Goal: Transaction & Acquisition: Purchase product/service

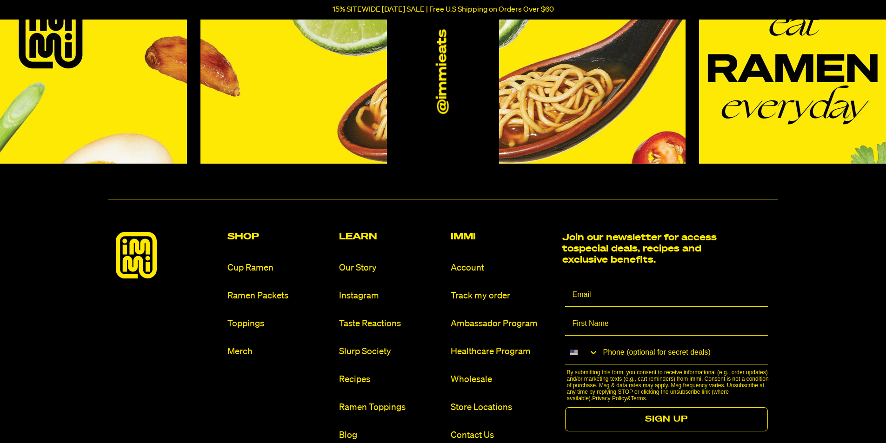
scroll to position [4325, 0]
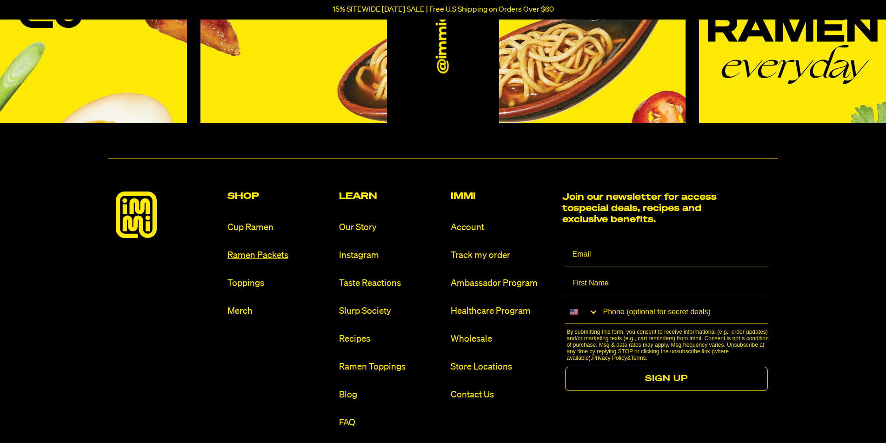
click at [241, 254] on link "Ramen Packets" at bounding box center [279, 255] width 104 height 13
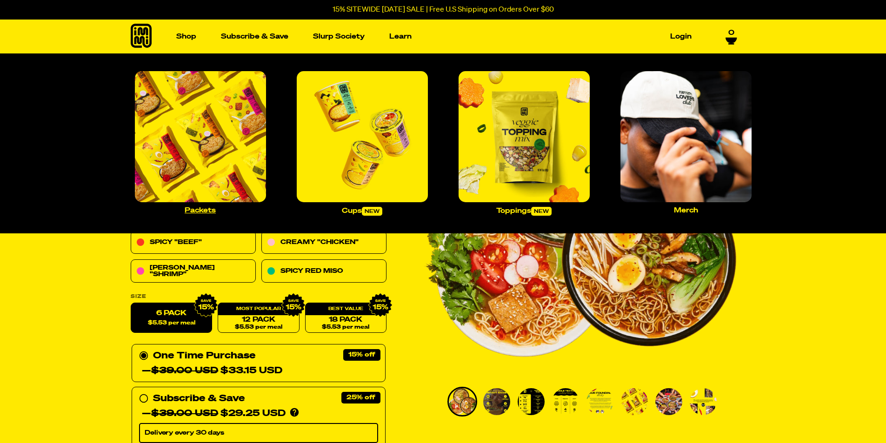
click at [208, 128] on img "Main navigation" at bounding box center [200, 136] width 131 height 131
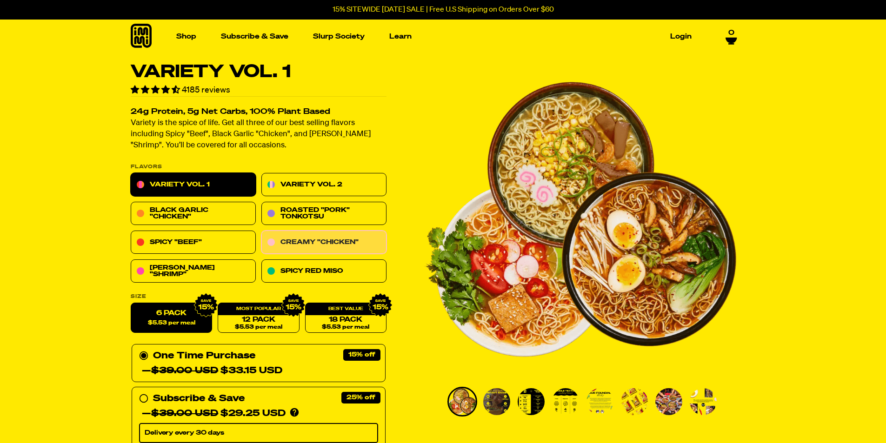
click at [319, 240] on link "Creamy "Chicken"" at bounding box center [323, 242] width 125 height 23
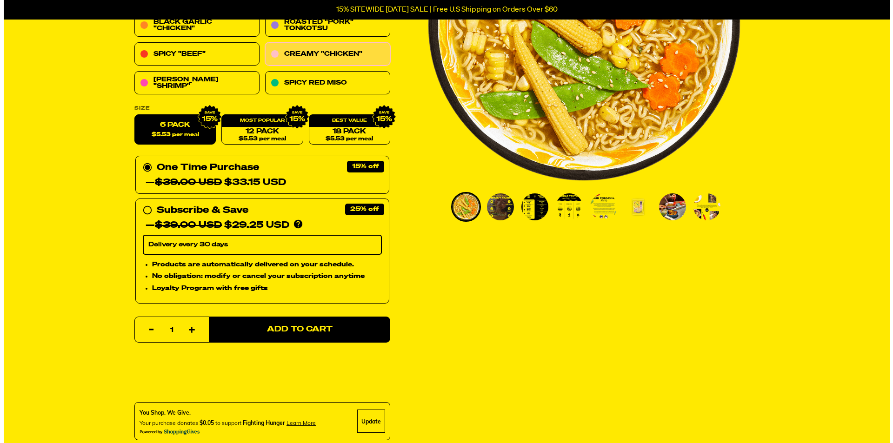
scroll to position [233, 0]
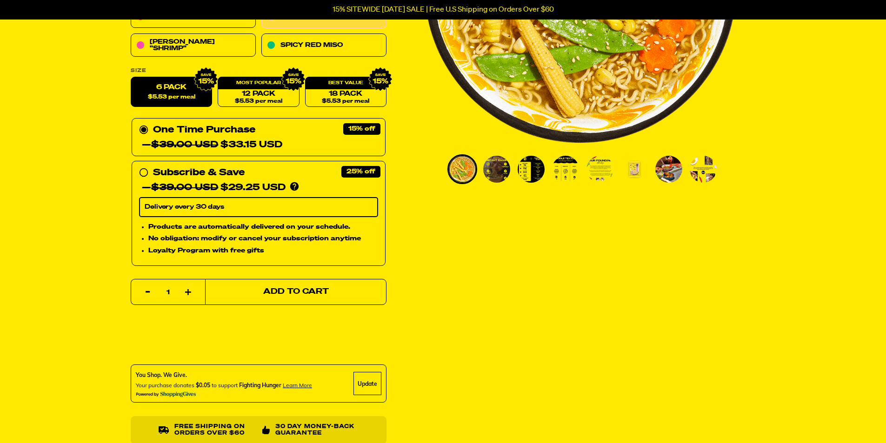
click at [288, 290] on span "Add to Cart" at bounding box center [296, 292] width 66 height 8
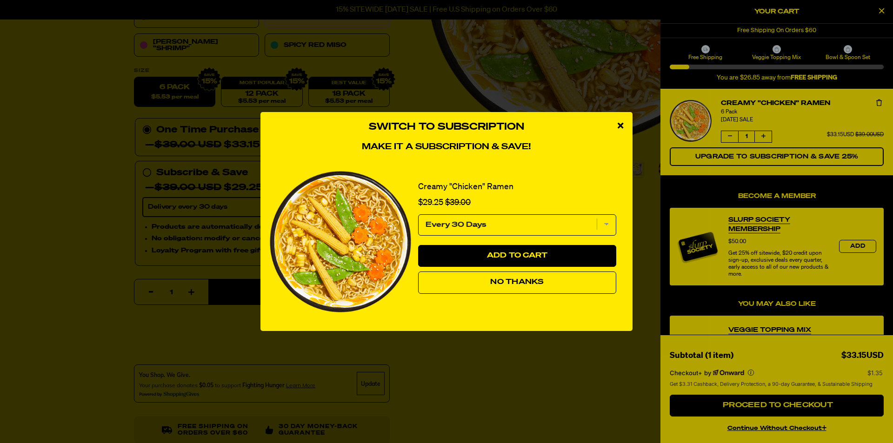
click at [518, 280] on span "No Thanks" at bounding box center [516, 282] width 53 height 7
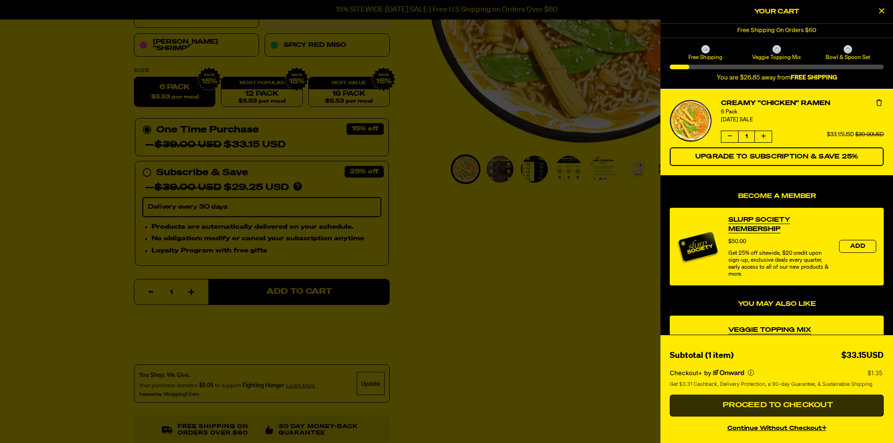
click at [762, 406] on span "Proceed to Checkout" at bounding box center [776, 405] width 113 height 7
